Goal: Transaction & Acquisition: Purchase product/service

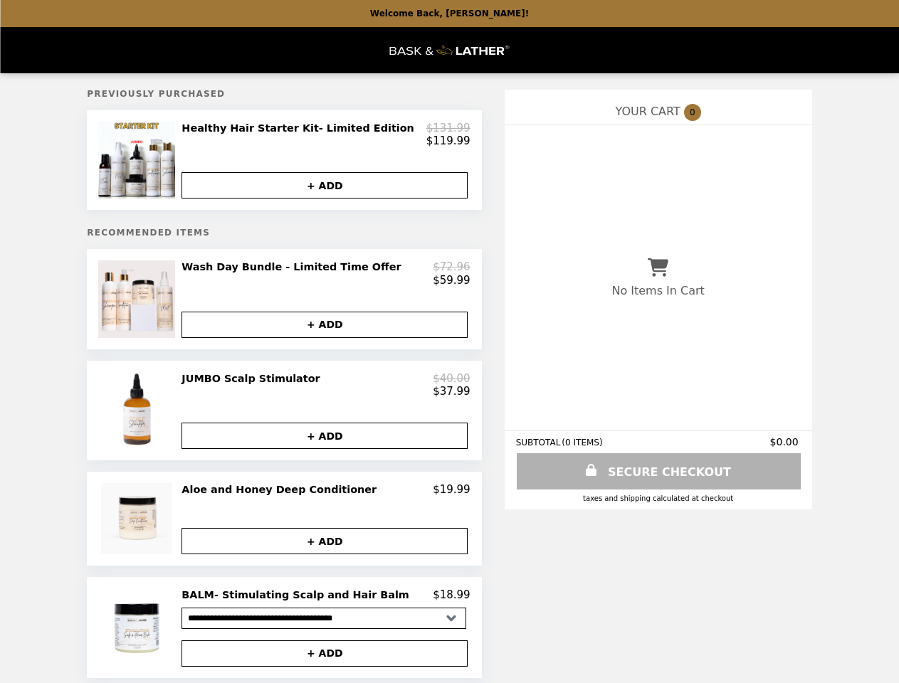
click at [166, 164] on img at bounding box center [138, 160] width 80 height 77
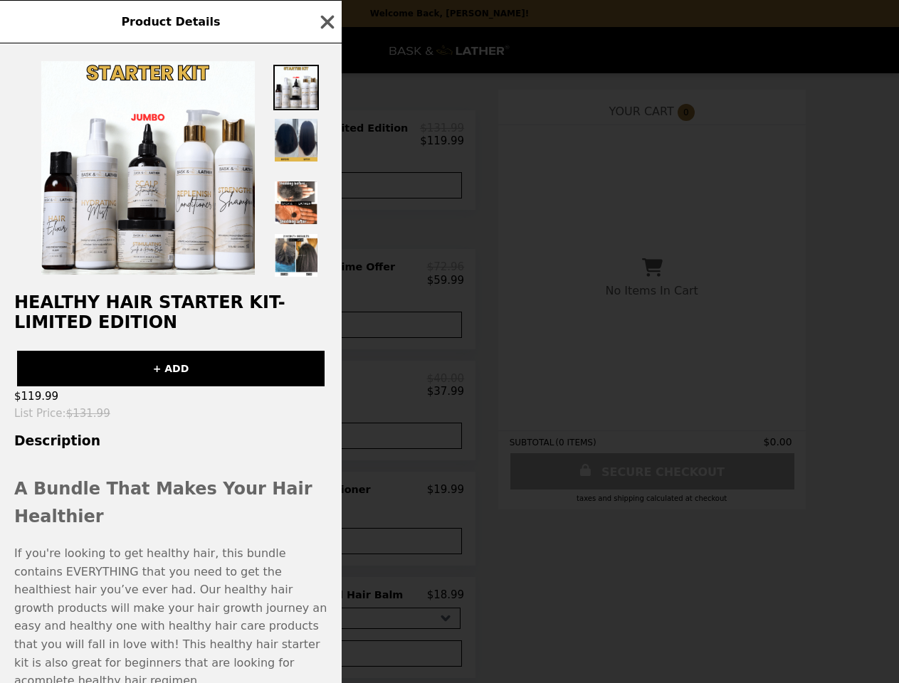
click at [326, 137] on div "Product Details Healthy Hair Starter Kit- Limited Edition + ADD $119.99 List Pr…" at bounding box center [449, 341] width 899 height 683
click at [326, 191] on div at bounding box center [171, 160] width 342 height 235
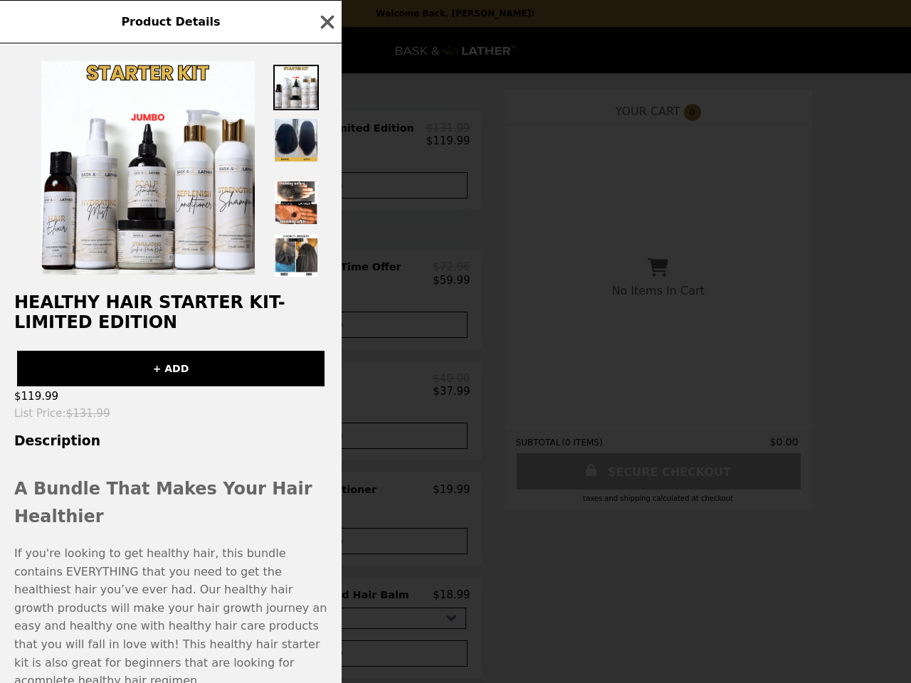
click at [166, 308] on div "Product Details Healthy Hair Starter Kit- Limited Edition + ADD $119.99 List Pr…" at bounding box center [455, 341] width 911 height 683
click at [326, 282] on div "Healthy Hair Starter Kit- Limited Edition + ADD $119.99 List Price : $131.99 De…" at bounding box center [171, 363] width 342 height 640
click at [326, 335] on button "+ ADD" at bounding box center [325, 325] width 286 height 26
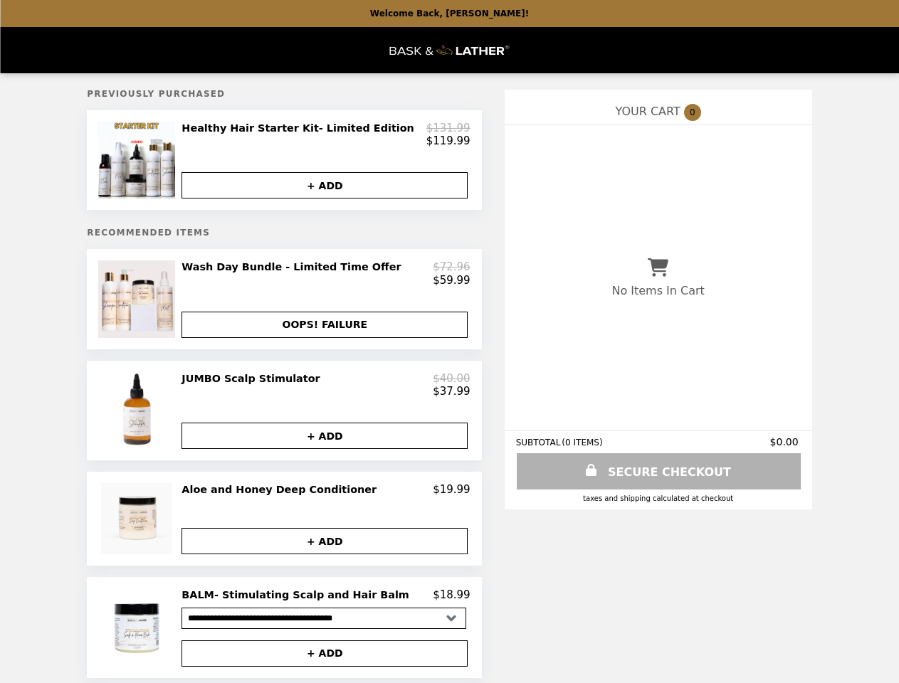
click at [166, 424] on img at bounding box center [138, 410] width 80 height 77
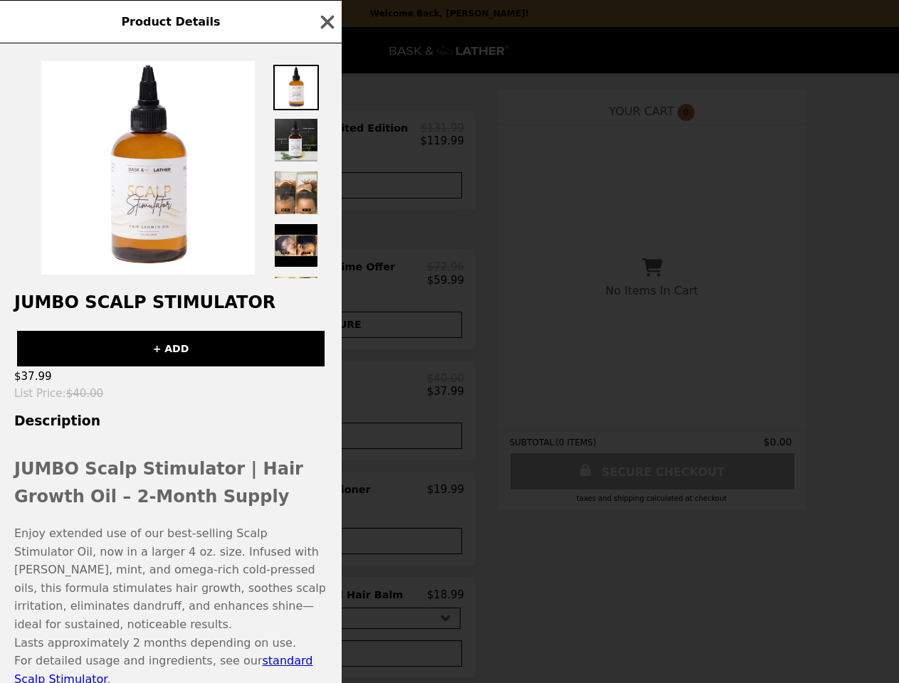
click at [326, 397] on div "Product Details JUMBO Scalp Stimulator + ADD $37.99 List Price : $40.00 Descrip…" at bounding box center [449, 341] width 899 height 683
click at [326, 451] on div "JUMBO Scalp Stimulator + ADD $37.99 List Price : $40.00 Description JUMBO Scalp…" at bounding box center [171, 363] width 342 height 640
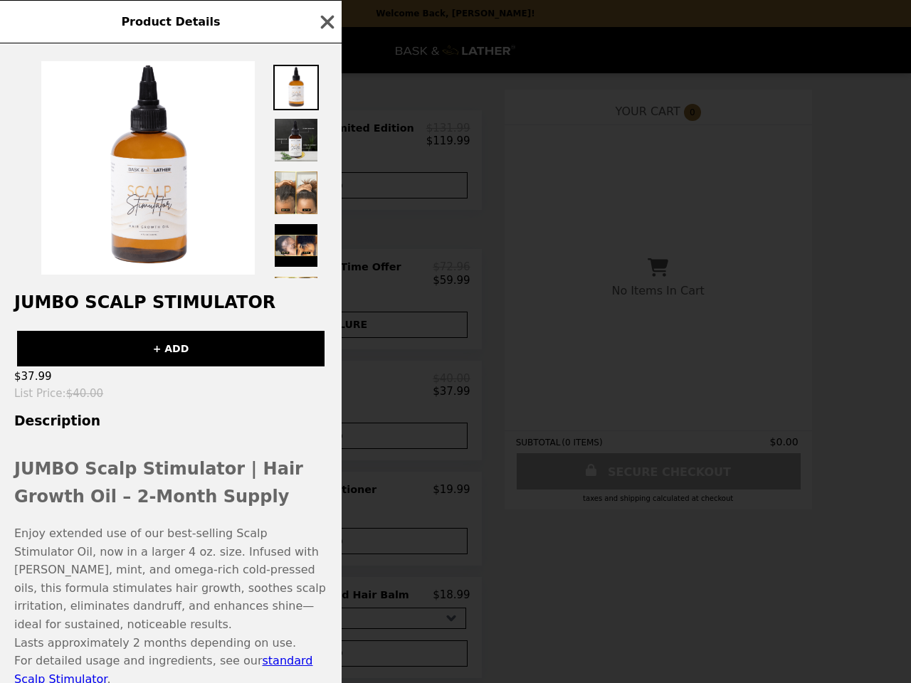
click at [166, 534] on div "Product Details JUMBO Scalp Stimulator + ADD $37.99 List Price : $40.00 Descrip…" at bounding box center [455, 341] width 911 height 683
